Goal: Navigation & Orientation: Find specific page/section

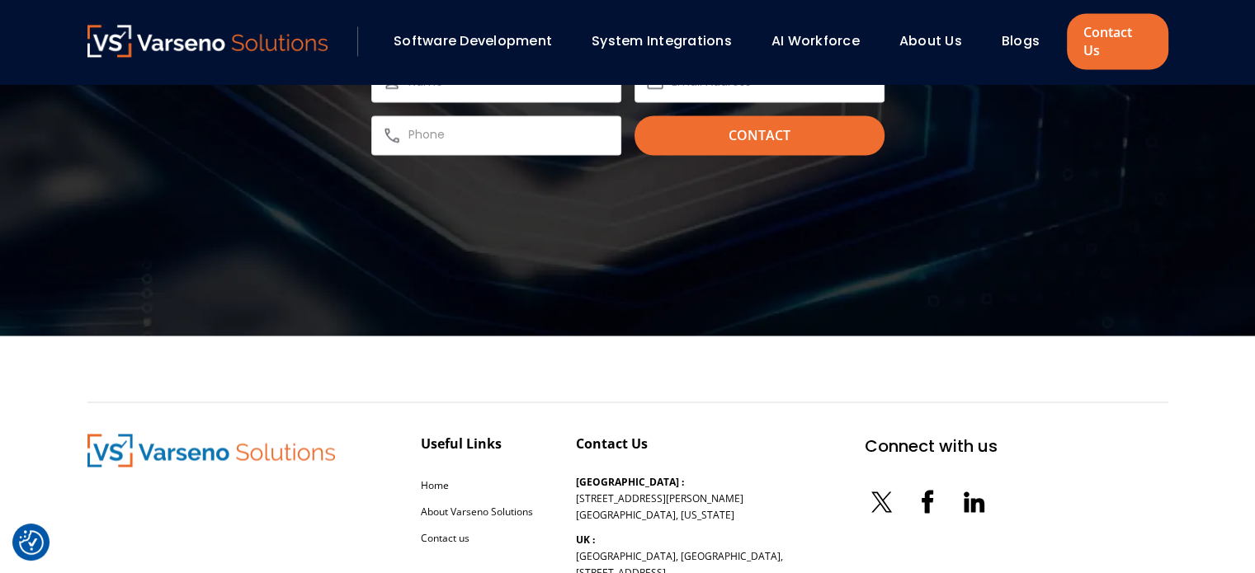
scroll to position [2867, 0]
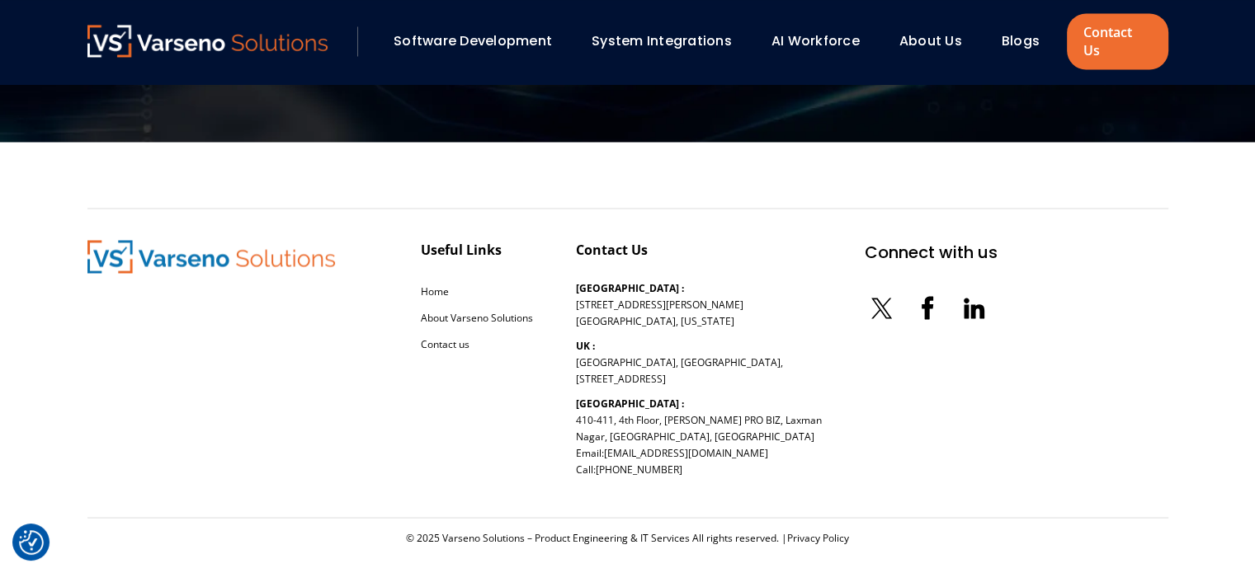
click at [931, 31] on link "About Us" at bounding box center [930, 40] width 63 height 19
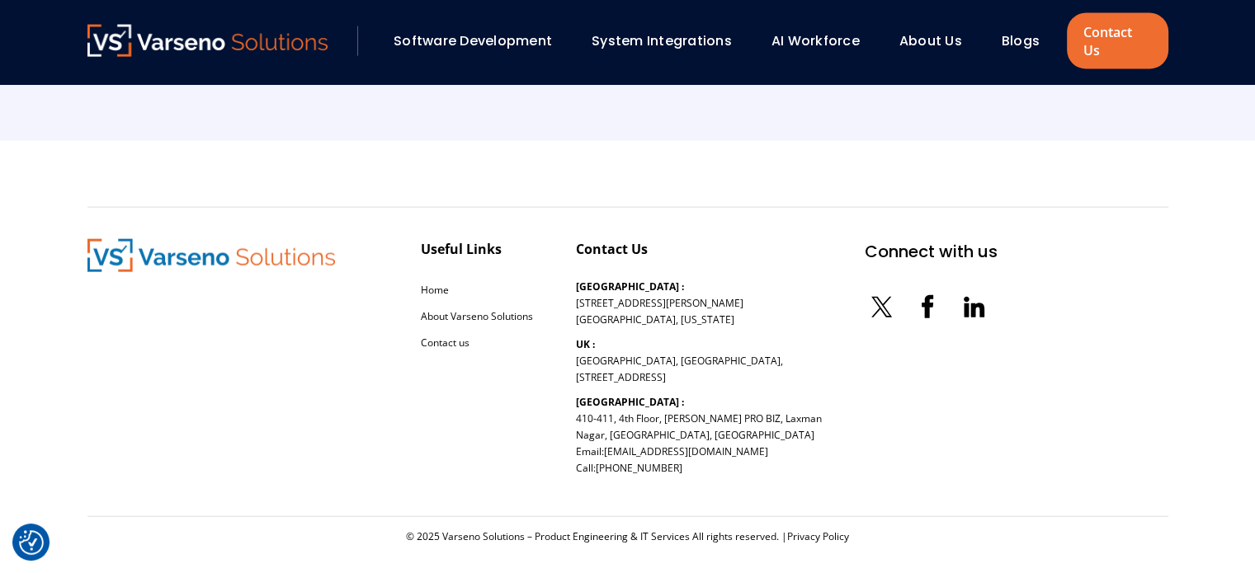
scroll to position [3808, 0]
click at [921, 31] on link "About Us" at bounding box center [930, 40] width 63 height 19
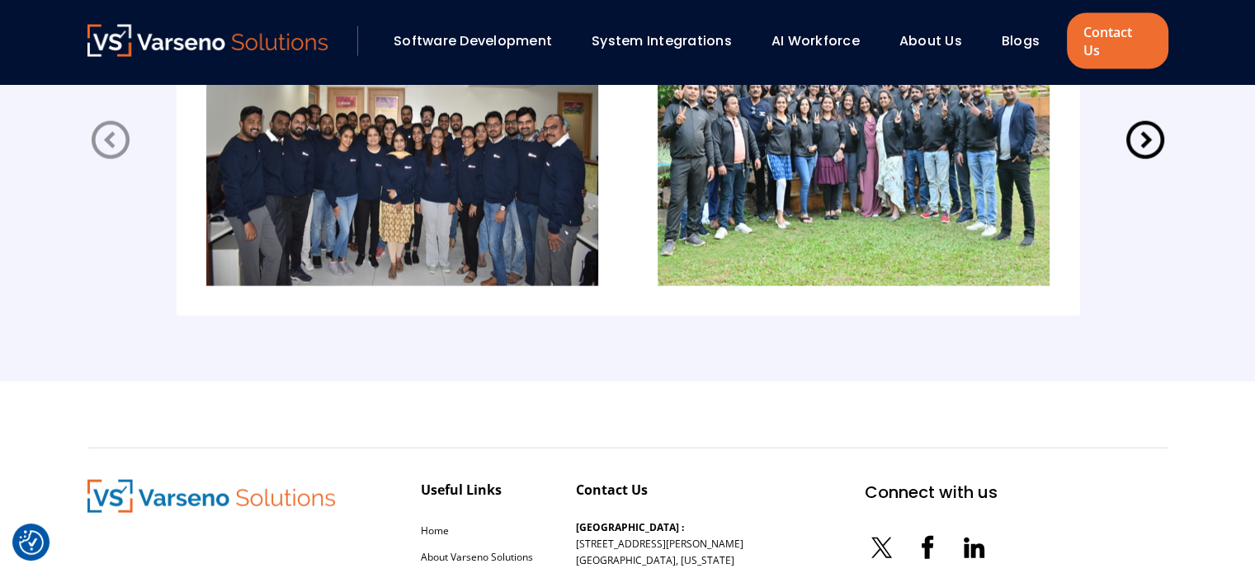
scroll to position [3808, 0]
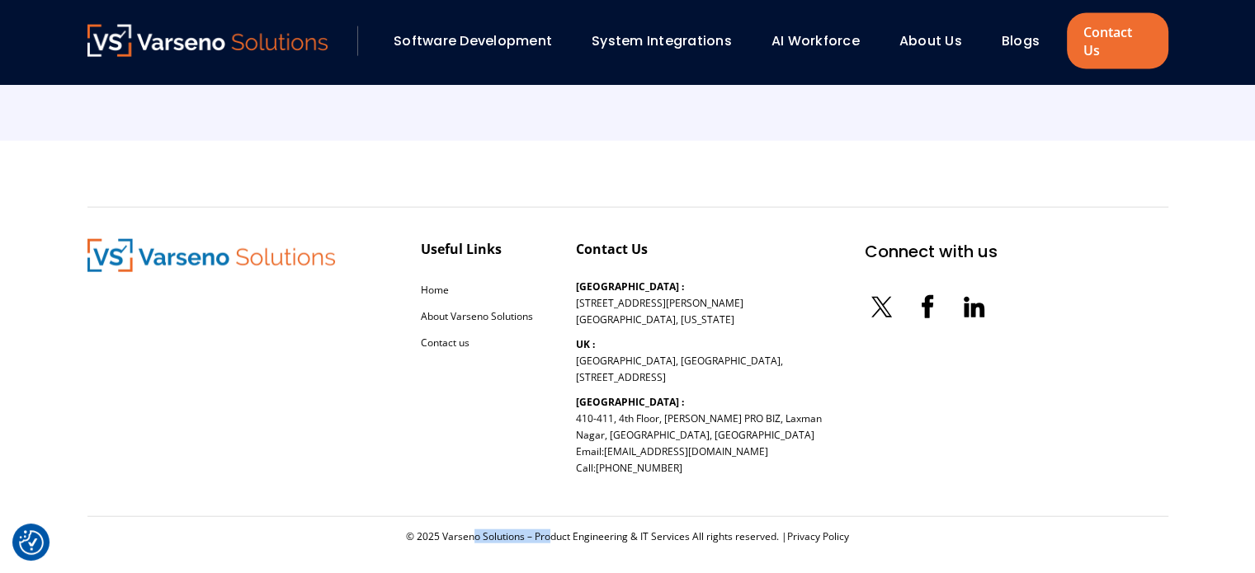
drag, startPoint x: 441, startPoint y: 516, endPoint x: 523, endPoint y: 511, distance: 82.6
click at [523, 530] on div "© 2025 Varseno Solutions – Product Engineering & IT Services All rights reserve…" at bounding box center [627, 536] width 1081 height 13
copy div "Varseno Solutions"
